Goal: Navigation & Orientation: Find specific page/section

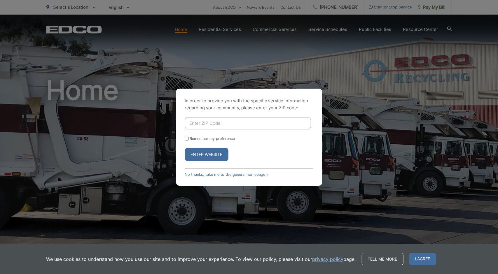
click at [201, 120] on input "Enter ZIP Code" at bounding box center [248, 123] width 126 height 12
type input "+"
type input "92024"
click at [185, 148] on button "Enter Website" at bounding box center [206, 154] width 43 height 13
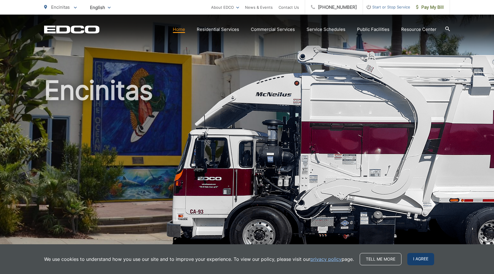
click at [431, 261] on span "I agree" at bounding box center [420, 259] width 27 height 12
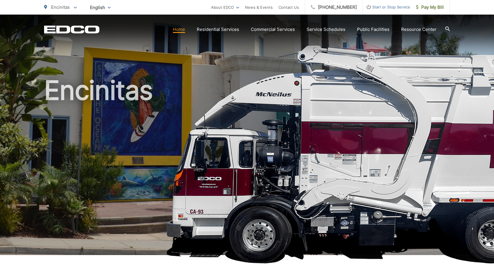
click at [423, 260] on h1 "Encinitas" at bounding box center [247, 168] width 406 height 185
